Goal: Task Accomplishment & Management: Manage account settings

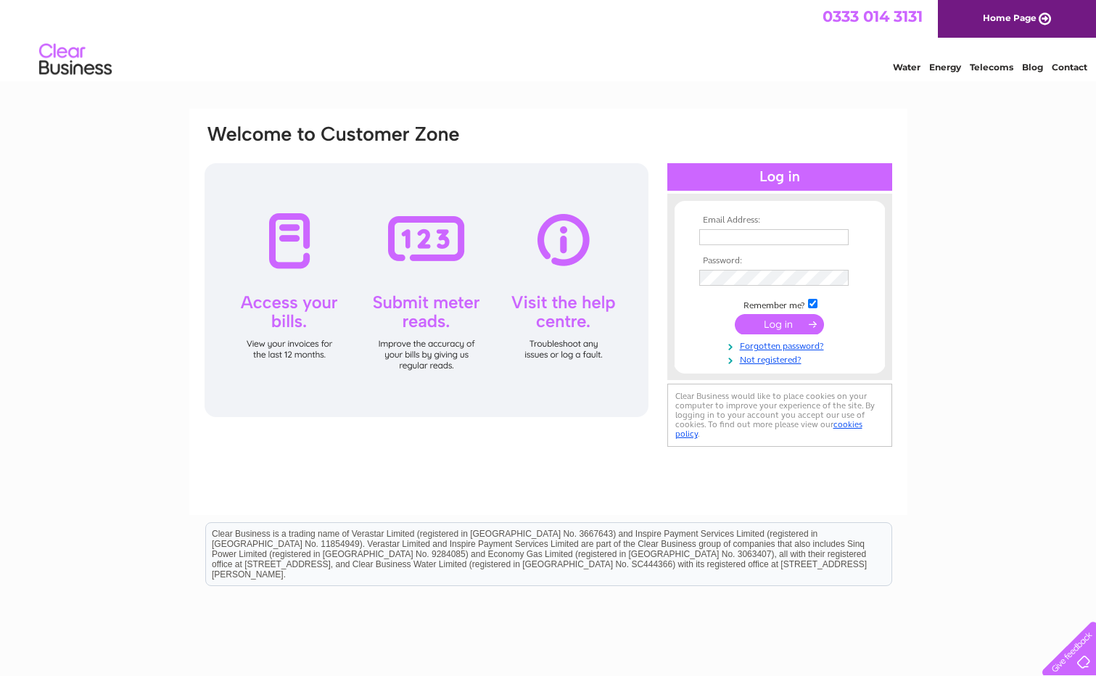
type input "[EMAIL_ADDRESS][DOMAIN_NAME]"
click at [763, 331] on input "submit" at bounding box center [778, 324] width 89 height 20
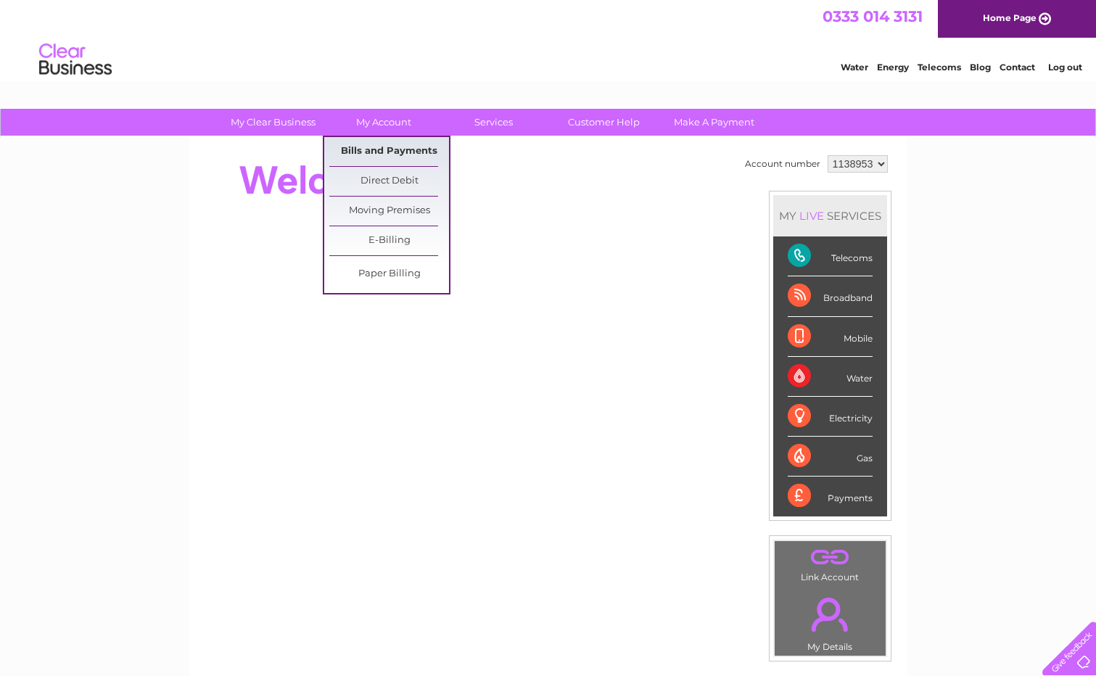
click at [394, 154] on link "Bills and Payments" at bounding box center [389, 151] width 120 height 29
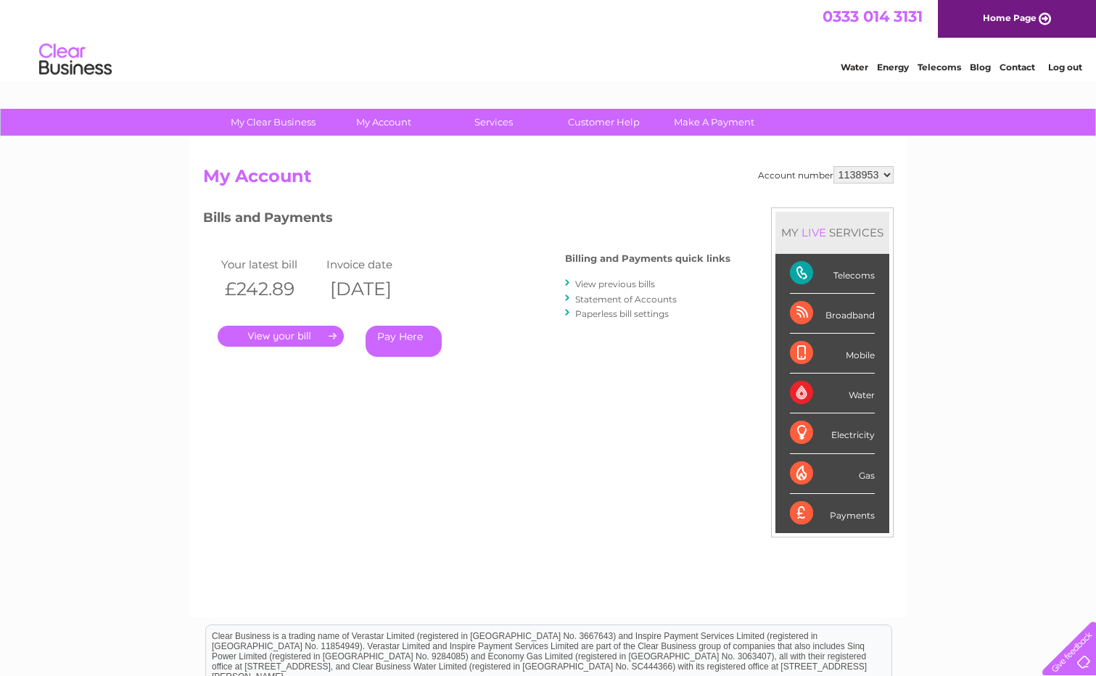
click at [307, 337] on link "." at bounding box center [281, 336] width 126 height 21
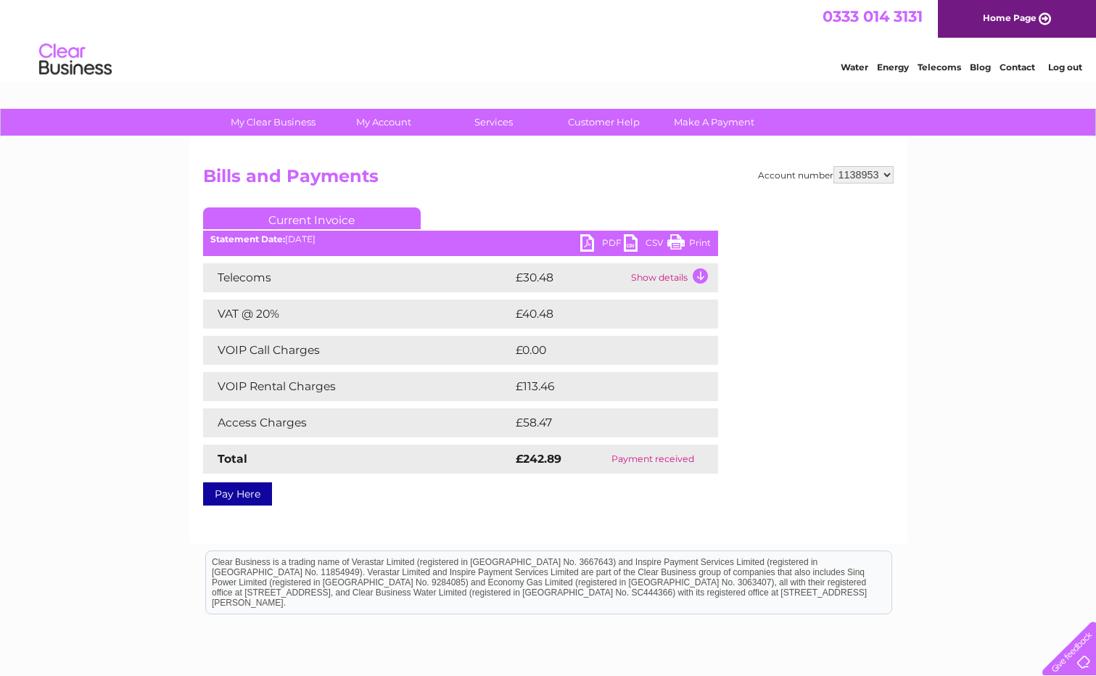
click at [613, 244] on link "PDF" at bounding box center [602, 244] width 44 height 21
